Goal: Navigation & Orientation: Find specific page/section

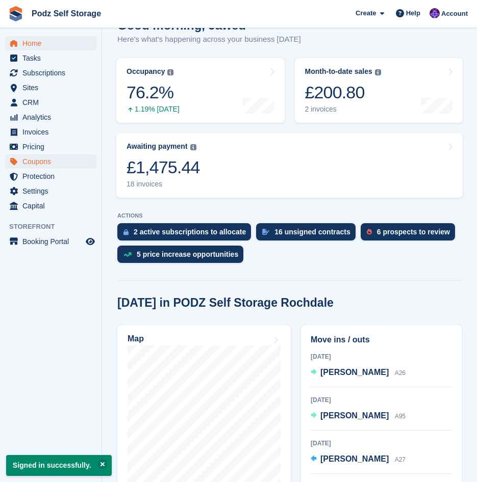
scroll to position [153, 0]
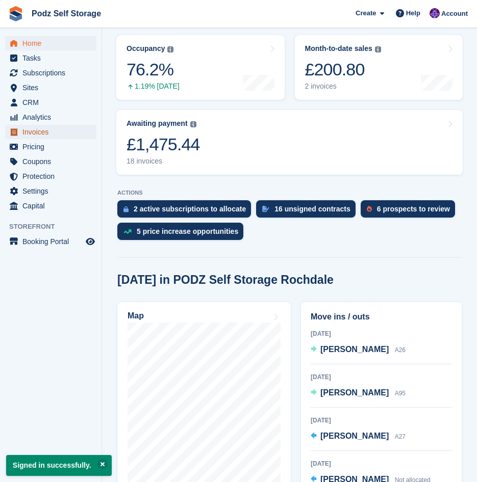
click at [52, 139] on span "Invoices" at bounding box center [52, 132] width 61 height 14
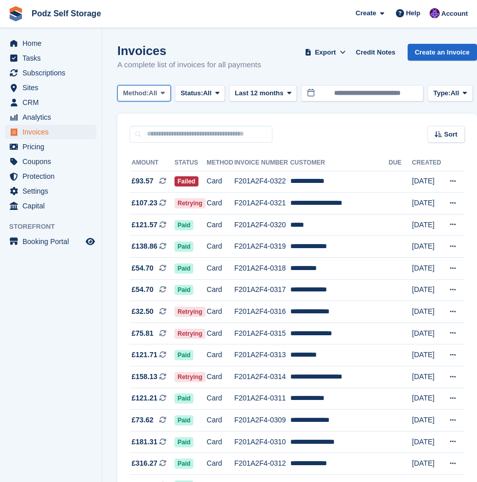
click at [161, 92] on button "Method: All" at bounding box center [144, 93] width 54 height 17
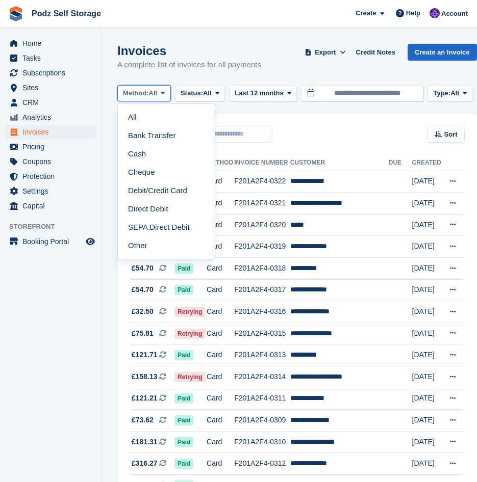
click at [161, 92] on button "Method: All" at bounding box center [144, 93] width 54 height 17
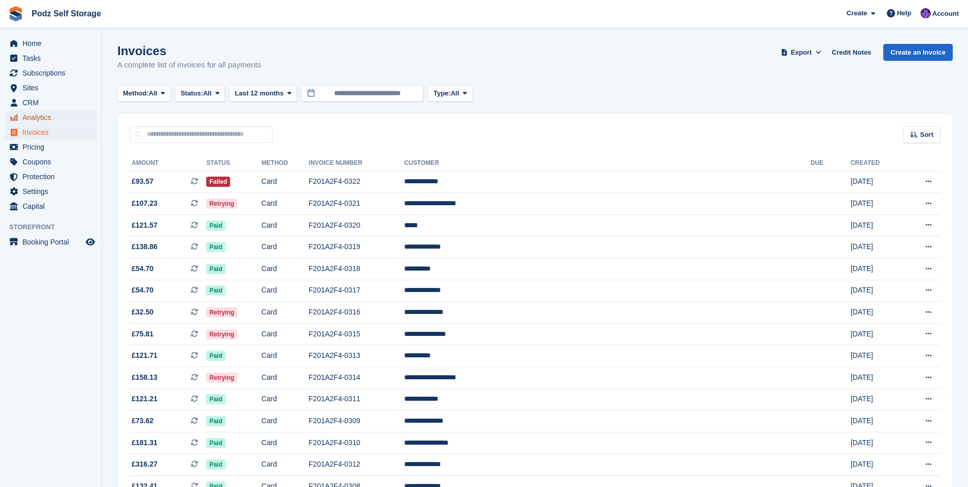
click at [45, 115] on span "Analytics" at bounding box center [52, 117] width 61 height 14
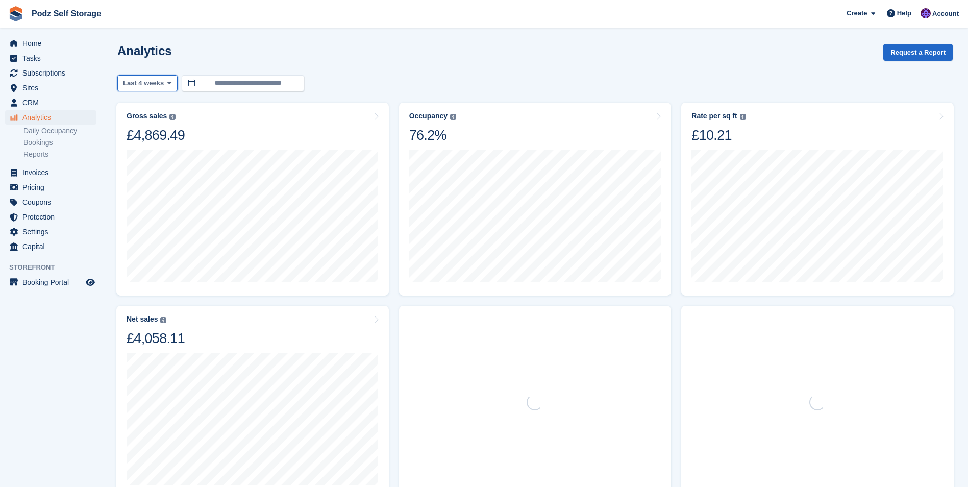
click at [165, 82] on span at bounding box center [169, 83] width 8 height 8
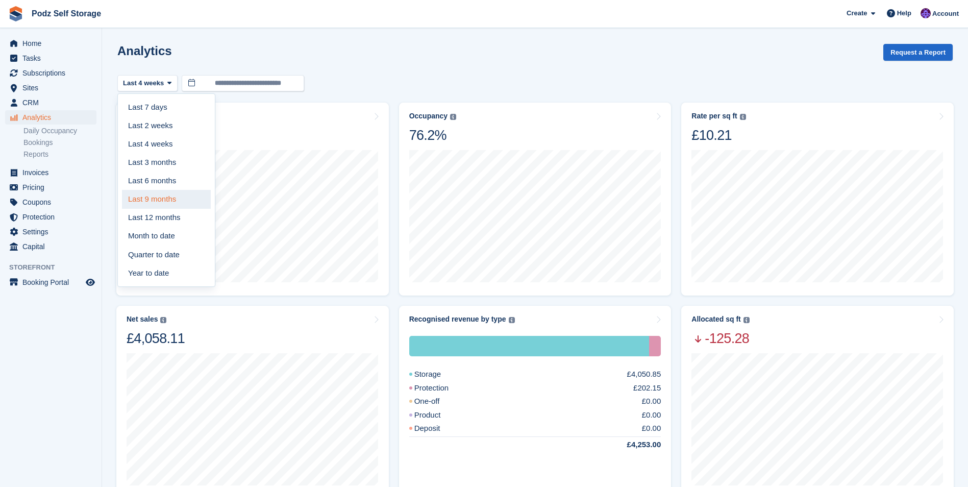
click at [177, 200] on link "Last 9 months" at bounding box center [166, 199] width 89 height 18
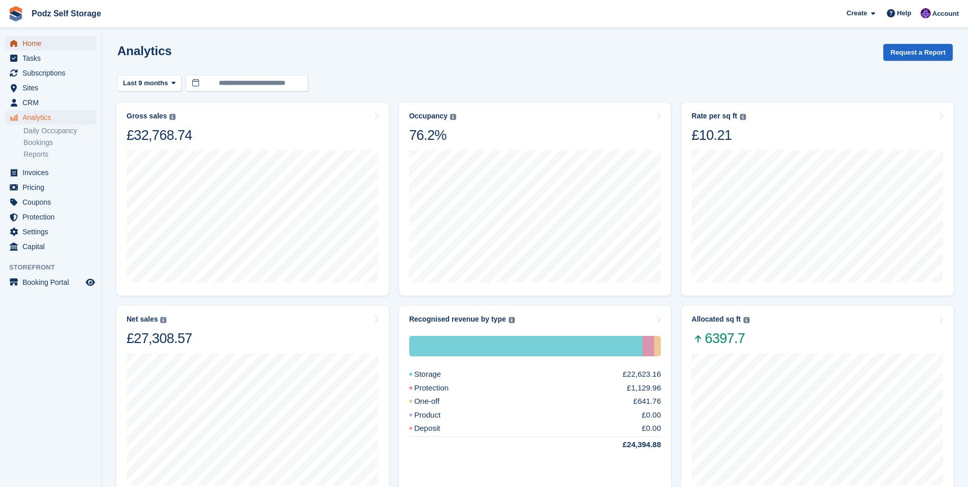
click at [36, 42] on span "Home" at bounding box center [52, 43] width 61 height 14
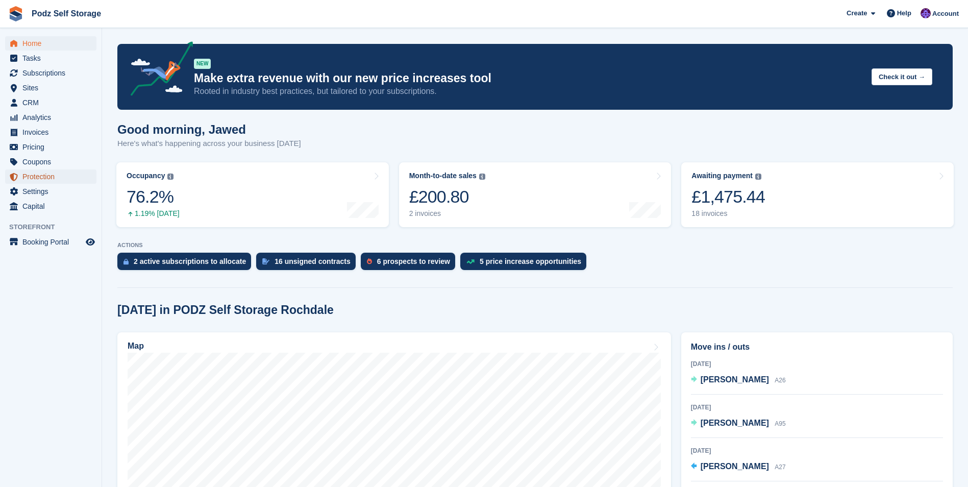
click at [56, 175] on span "Protection" at bounding box center [52, 176] width 61 height 14
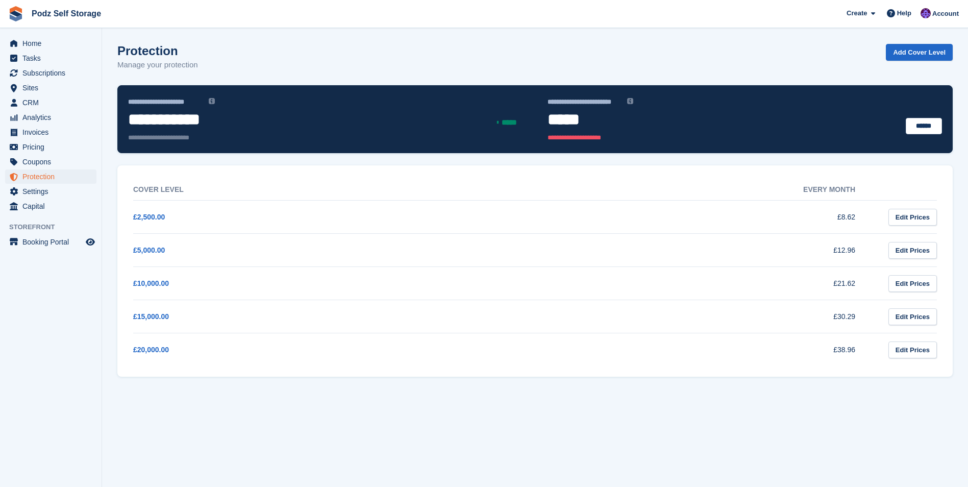
click at [59, 142] on span "Pricing" at bounding box center [52, 147] width 61 height 14
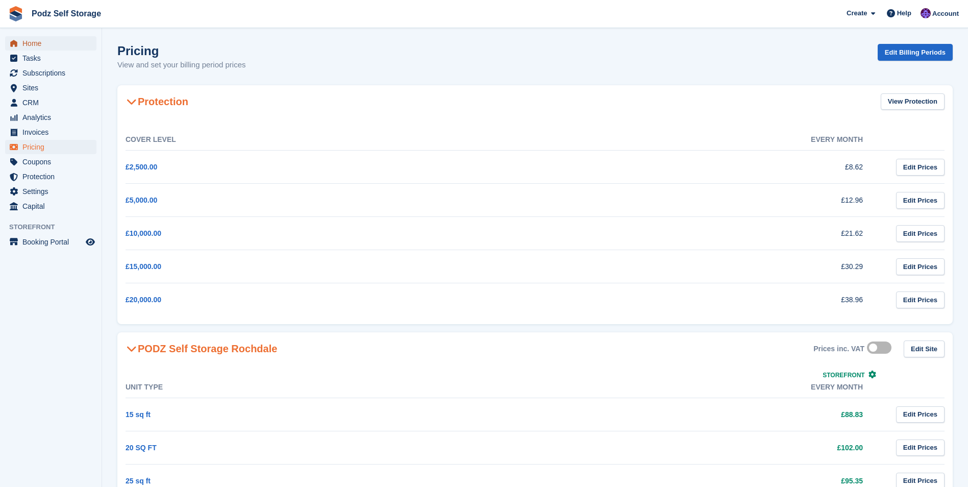
click at [59, 48] on span "Home" at bounding box center [52, 43] width 61 height 14
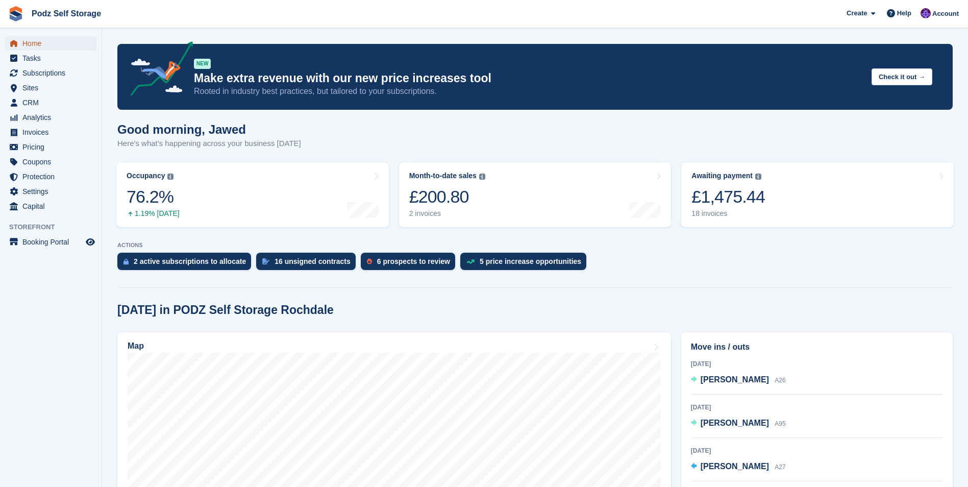
click at [57, 42] on span "Home" at bounding box center [52, 43] width 61 height 14
